Goal: Browse casually

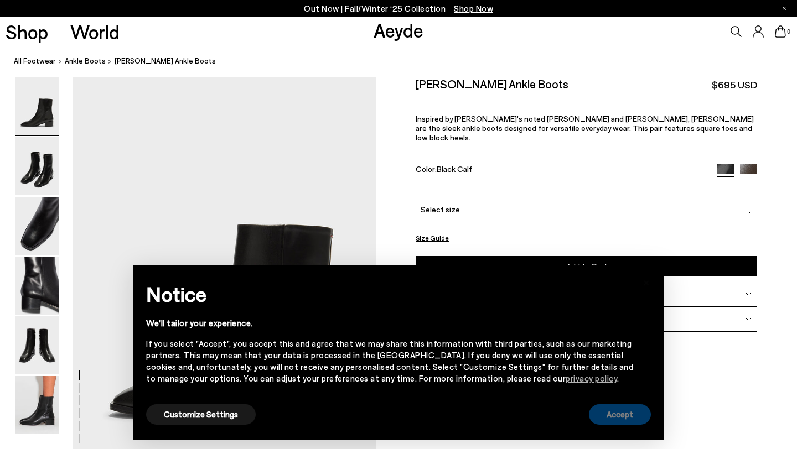
click at [609, 419] on button "Accept" at bounding box center [620, 414] width 62 height 20
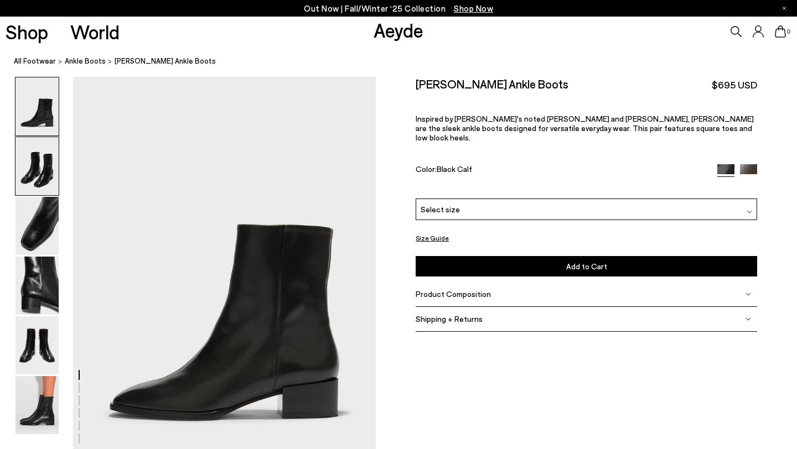
click at [34, 166] on img at bounding box center [36, 166] width 43 height 58
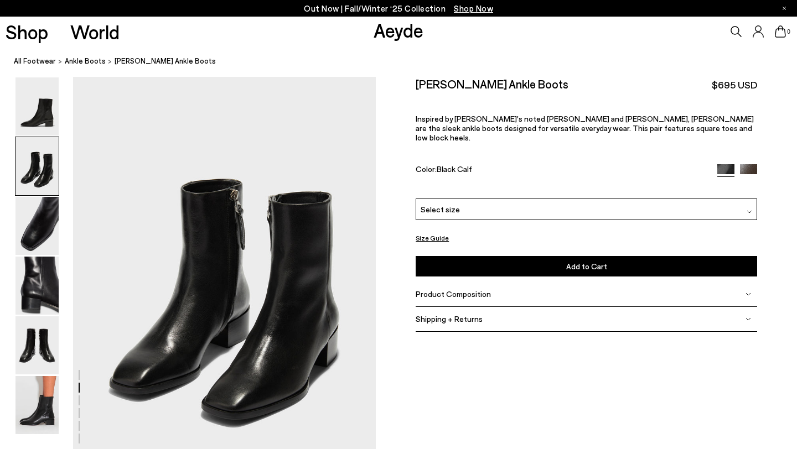
scroll to position [407, 0]
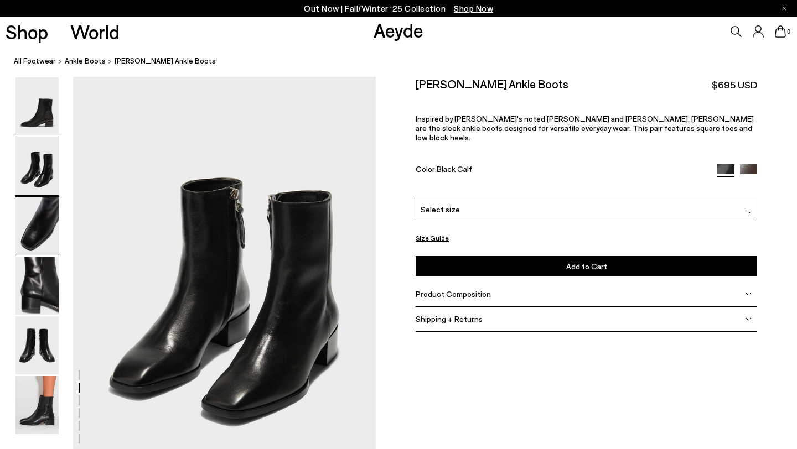
click at [41, 209] on img at bounding box center [36, 226] width 43 height 58
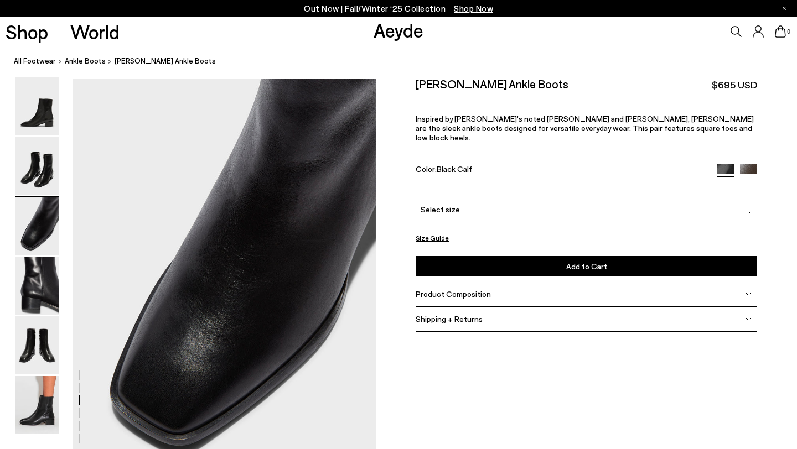
scroll to position [812, 0]
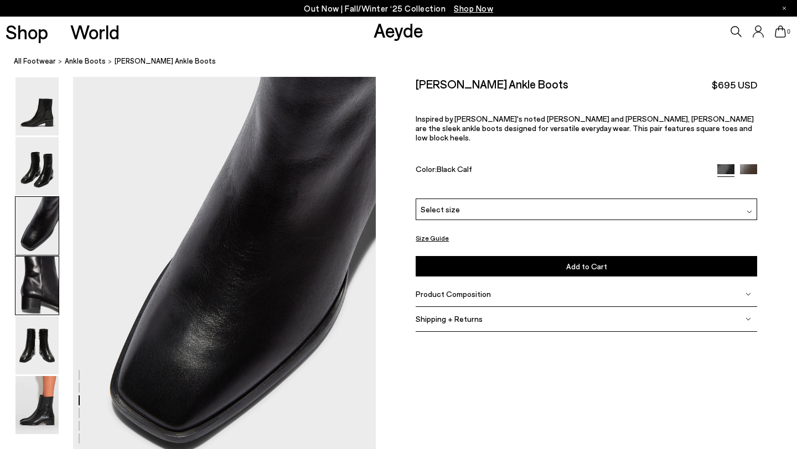
click at [50, 297] on img at bounding box center [36, 286] width 43 height 58
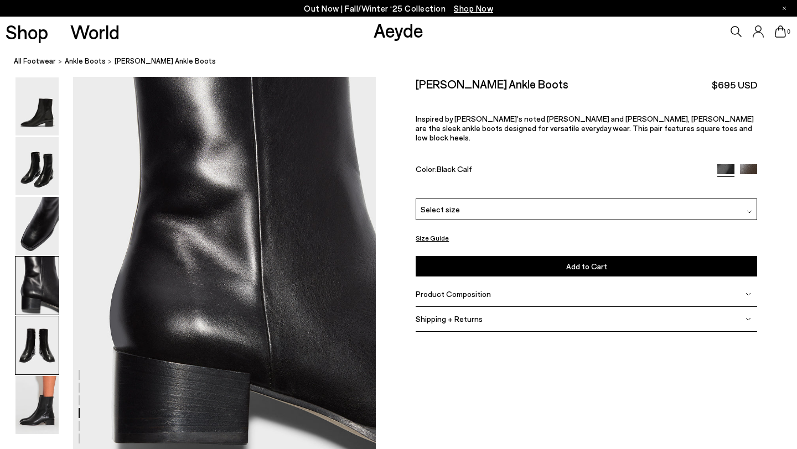
click at [45, 363] on img at bounding box center [36, 345] width 43 height 58
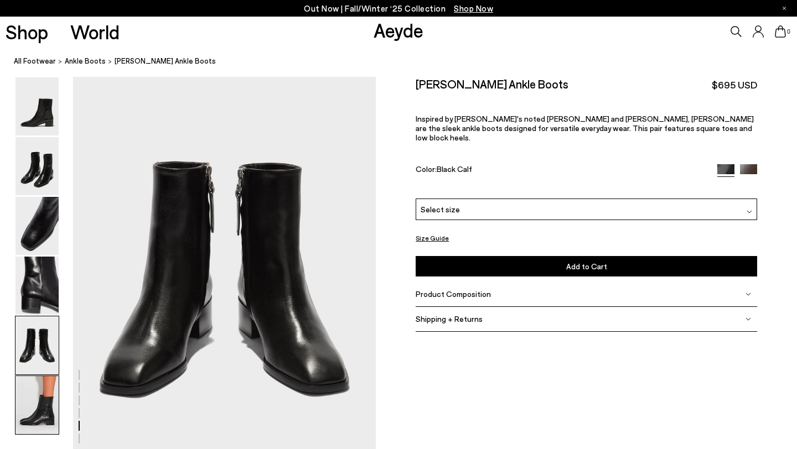
click at [43, 408] on img at bounding box center [36, 405] width 43 height 58
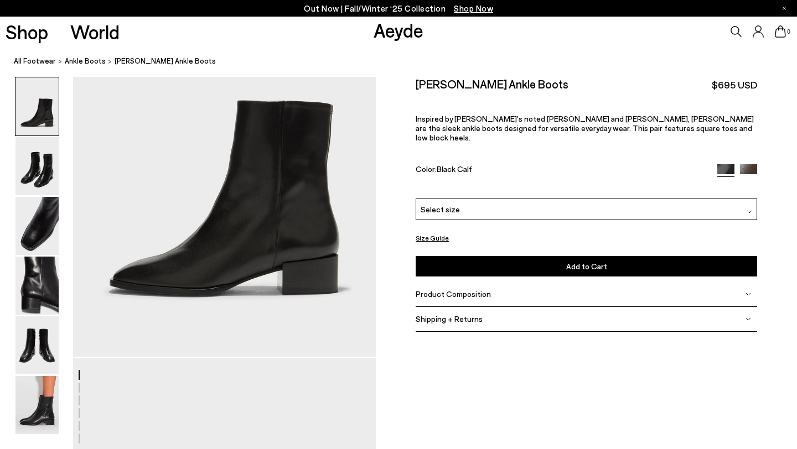
scroll to position [0, 0]
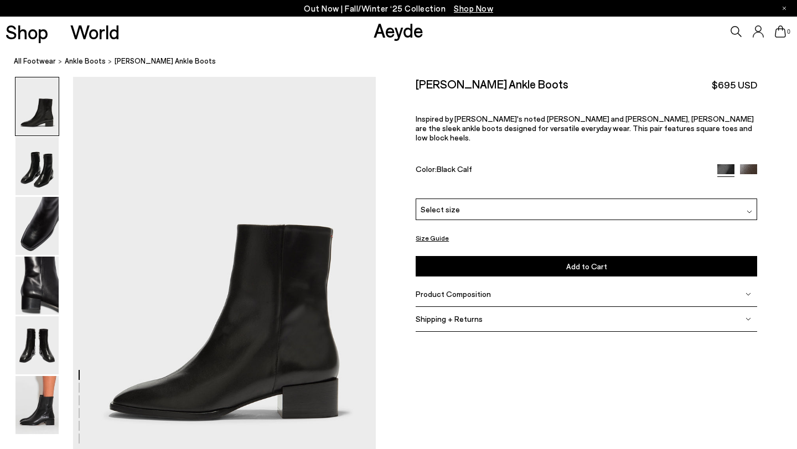
click at [31, 109] on img at bounding box center [36, 106] width 43 height 58
click at [44, 178] on img at bounding box center [36, 166] width 43 height 58
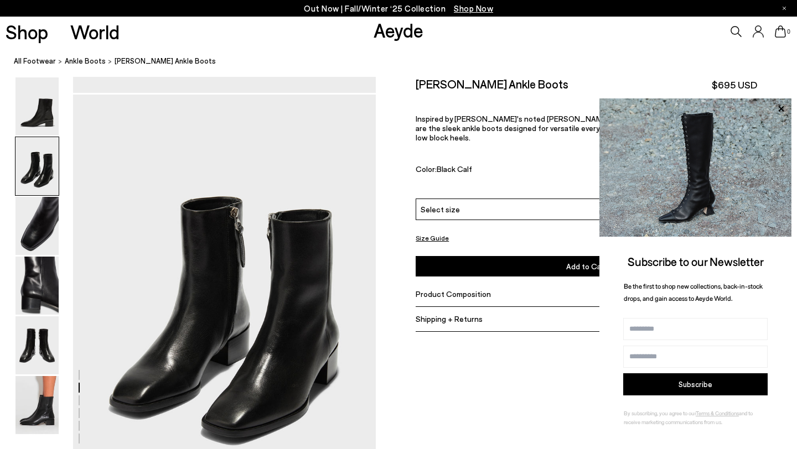
scroll to position [407, 0]
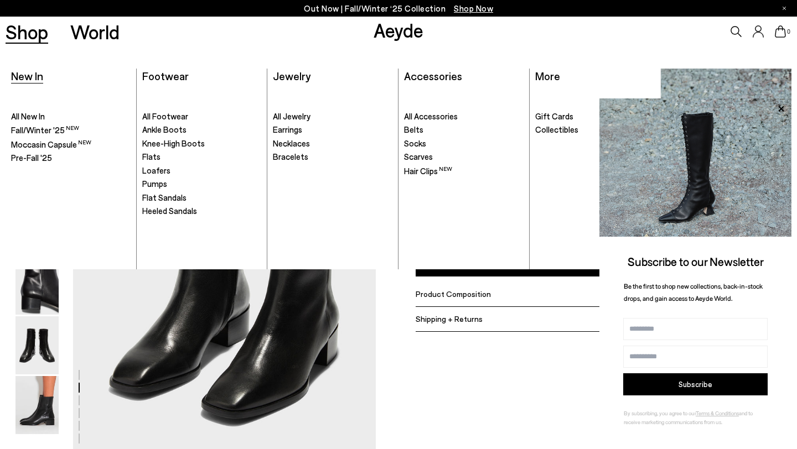
click at [30, 79] on span "New In" at bounding box center [27, 75] width 32 height 13
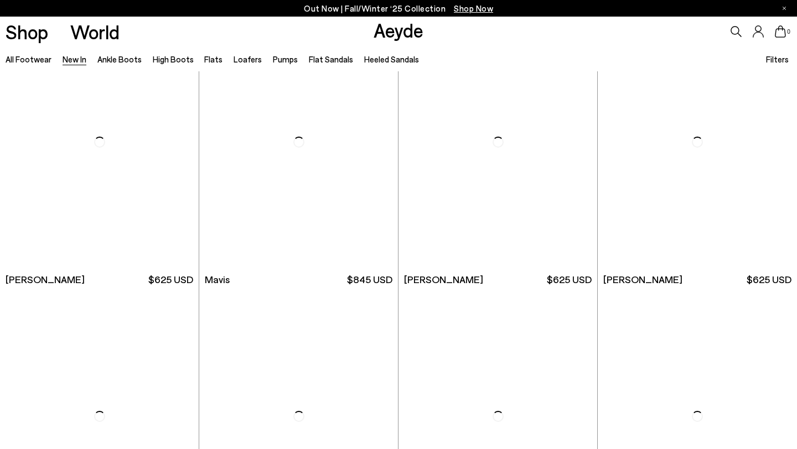
scroll to position [1441, 0]
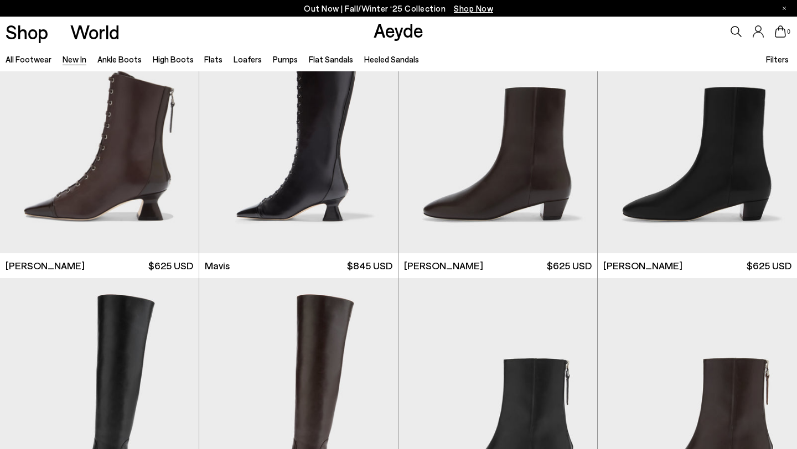
click at [394, 39] on link "Aeyde" at bounding box center [398, 29] width 50 height 23
